Goal: Download file/media

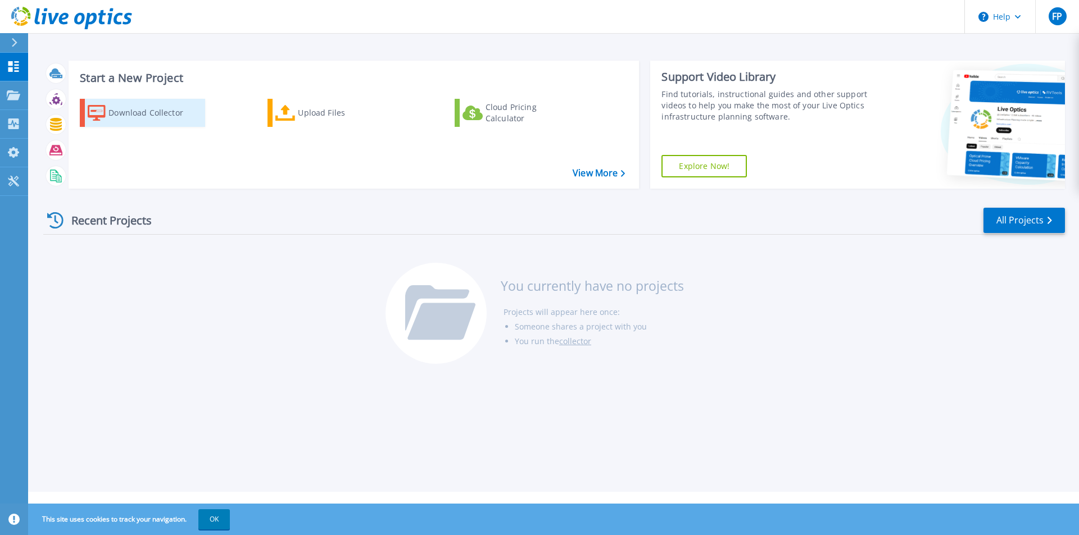
click at [132, 113] on div "Download Collector" at bounding box center [153, 113] width 90 height 22
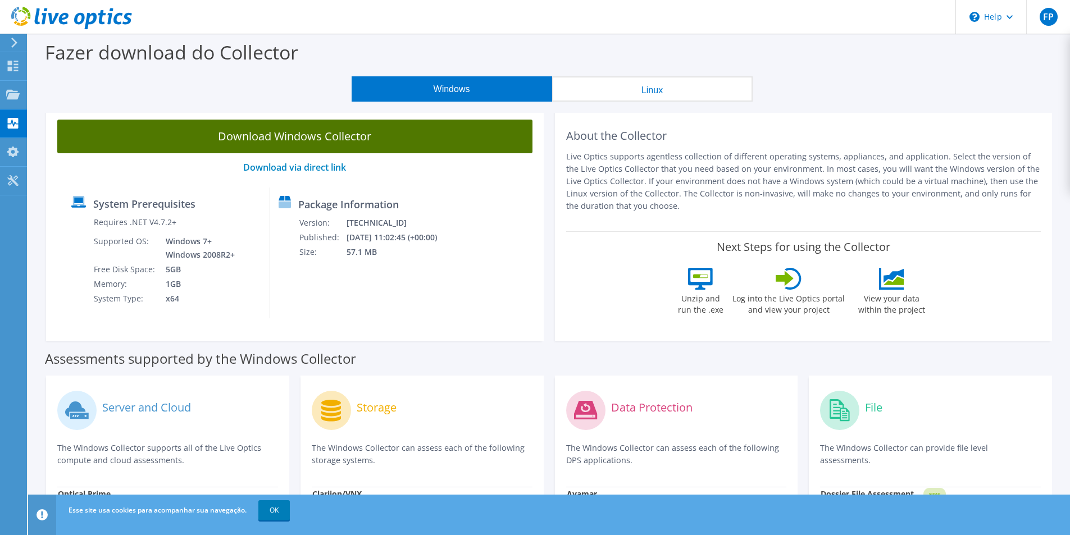
click at [352, 135] on link "Download Windows Collector" at bounding box center [294, 137] width 475 height 34
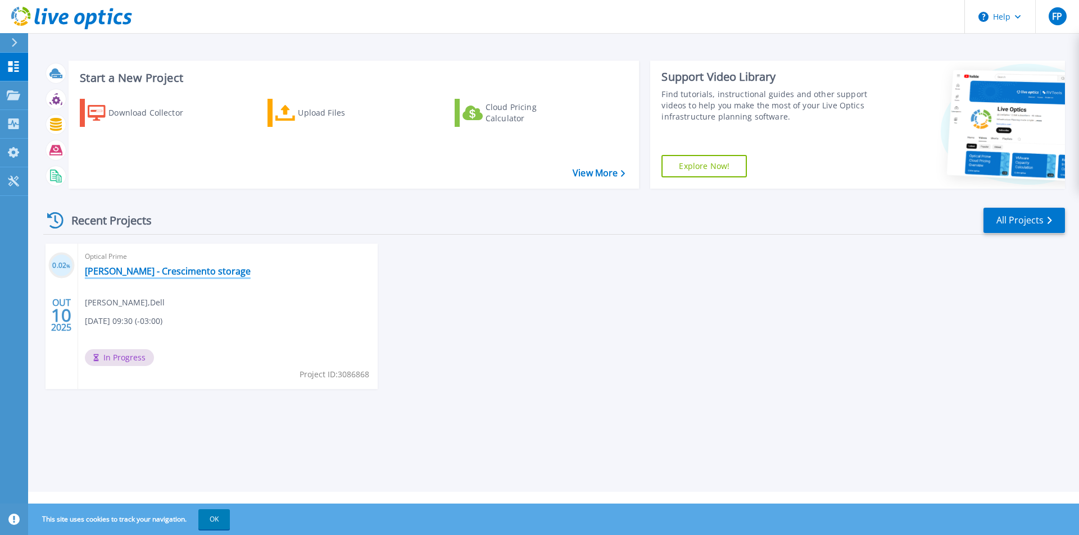
click at [176, 270] on link "Coleta - Crescimento storage" at bounding box center [168, 271] width 166 height 11
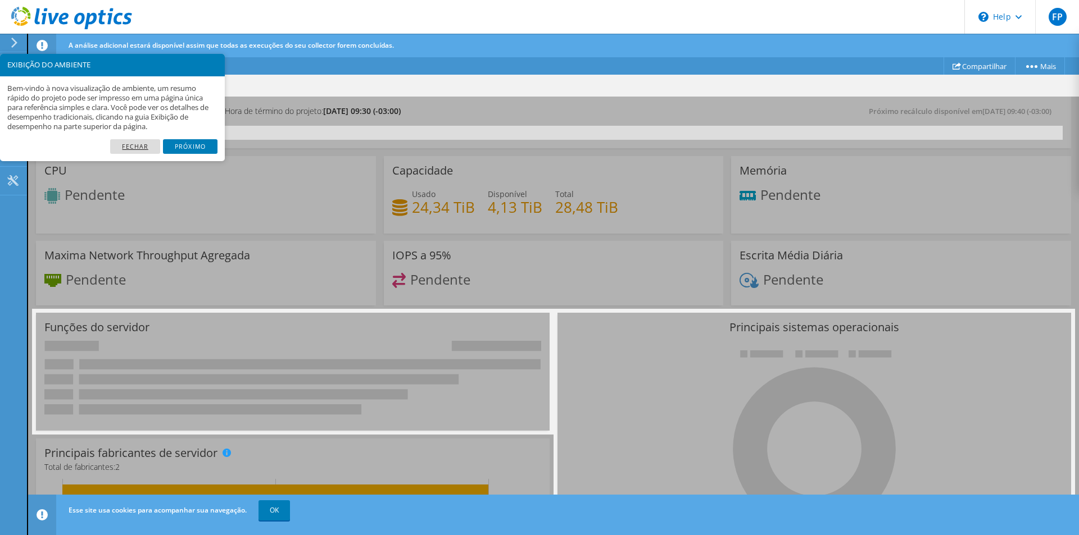
click at [138, 142] on link "Fechar" at bounding box center [135, 146] width 50 height 15
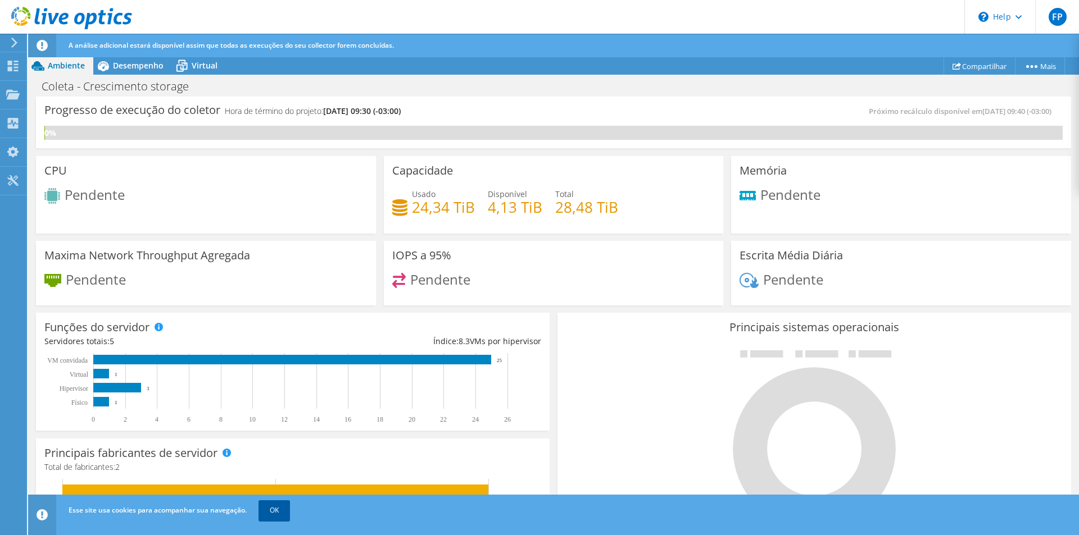
click at [276, 518] on link "OK" at bounding box center [273, 511] width 31 height 20
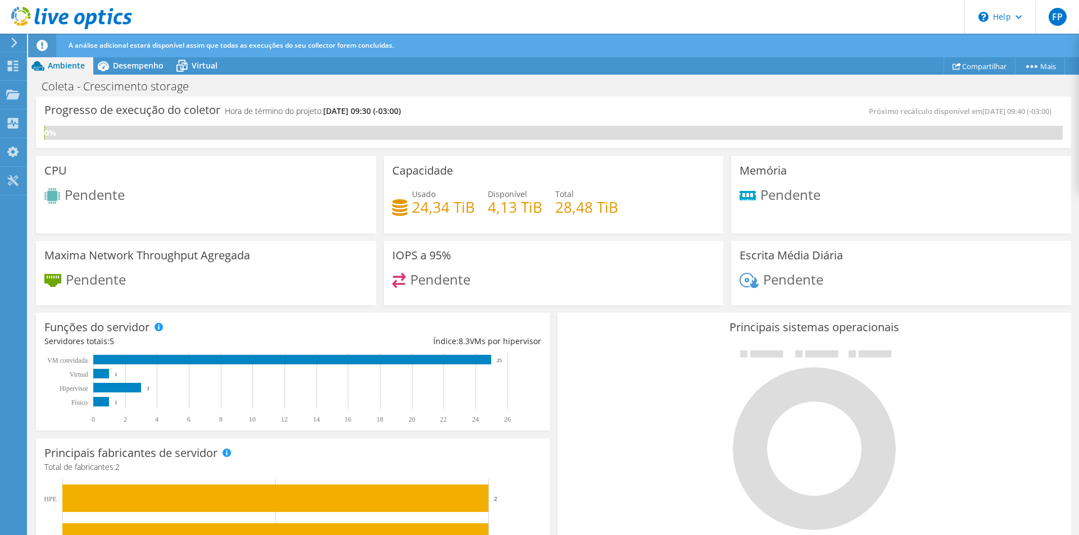
scroll to position [169, 0]
click at [629, 371] on div at bounding box center [814, 439] width 497 height 189
drag, startPoint x: 232, startPoint y: 111, endPoint x: 300, endPoint y: 110, distance: 68.0
click at [298, 110] on h4 "Hora de término do projeto: [DATE] 09:30 (-03:00)" at bounding box center [313, 111] width 176 height 12
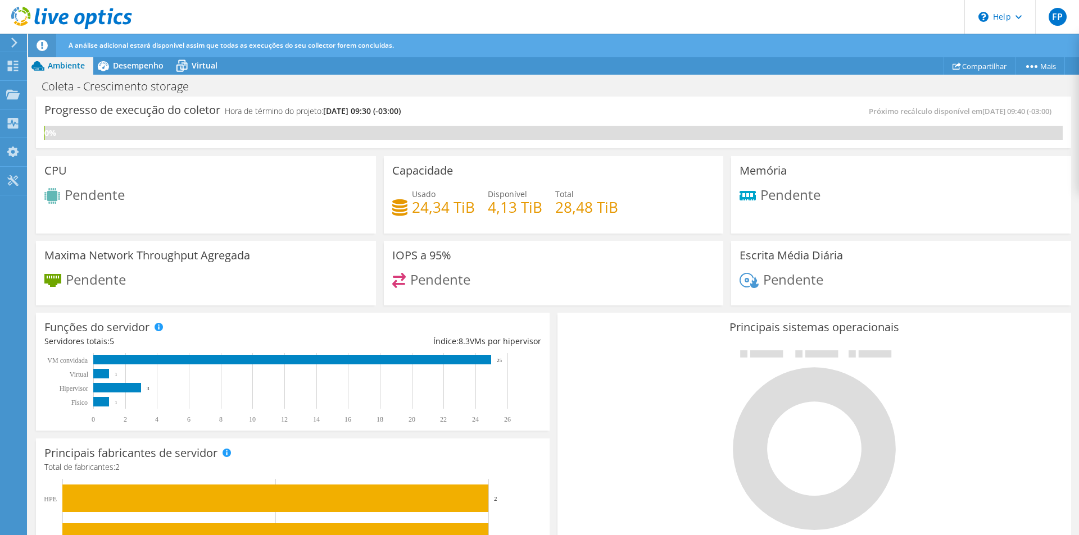
click at [321, 107] on h4 "Hora de término do projeto: [DATE] 09:30 (-03:00)" at bounding box center [313, 111] width 176 height 12
click at [603, 373] on div at bounding box center [814, 439] width 497 height 189
drag, startPoint x: 878, startPoint y: 110, endPoint x: 978, endPoint y: 110, distance: 100.0
click at [976, 110] on span "Próximo recálculo disponível em [DATE] 09:40 (-03:00)" at bounding box center [963, 111] width 188 height 10
click at [982, 110] on span "[DATE] 09:40 (-03:00)" at bounding box center [1016, 111] width 69 height 10
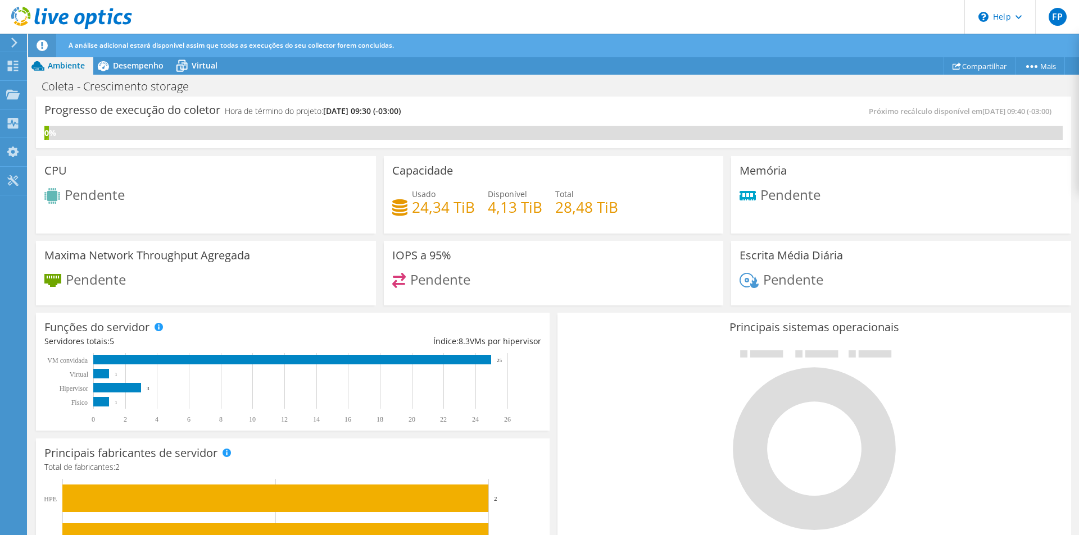
click at [53, 110] on h3 "Progresso de execução do coletor" at bounding box center [132, 110] width 176 height 0
drag, startPoint x: 43, startPoint y: 110, endPoint x: 416, endPoint y: 110, distance: 373.0
click at [416, 110] on div "Progresso de execução do coletor Hora de término do projeto: [DATE] 09:30 (-03:…" at bounding box center [553, 123] width 1035 height 52
click at [401, 112] on span "[DATE] 09:30 (-03:00)" at bounding box center [362, 111] width 78 height 11
